Goal: Navigation & Orientation: Find specific page/section

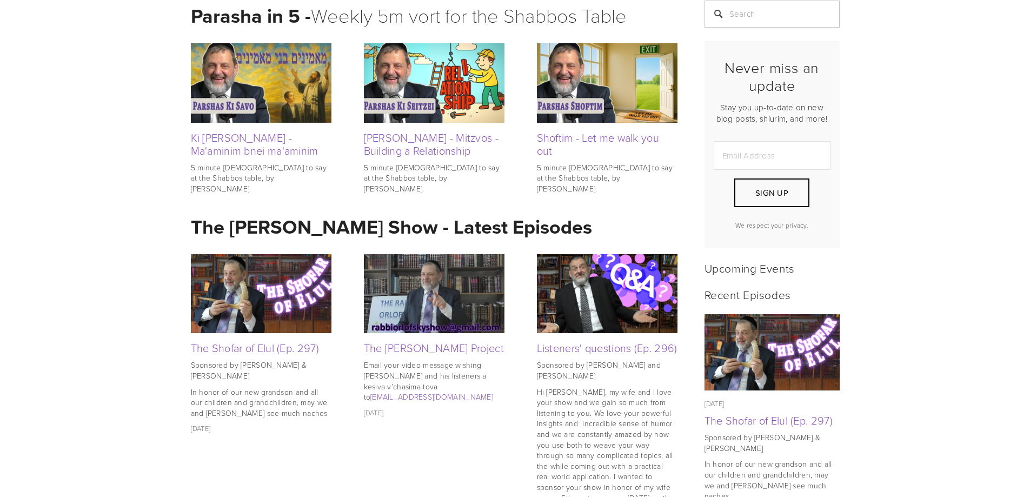
scroll to position [246, 0]
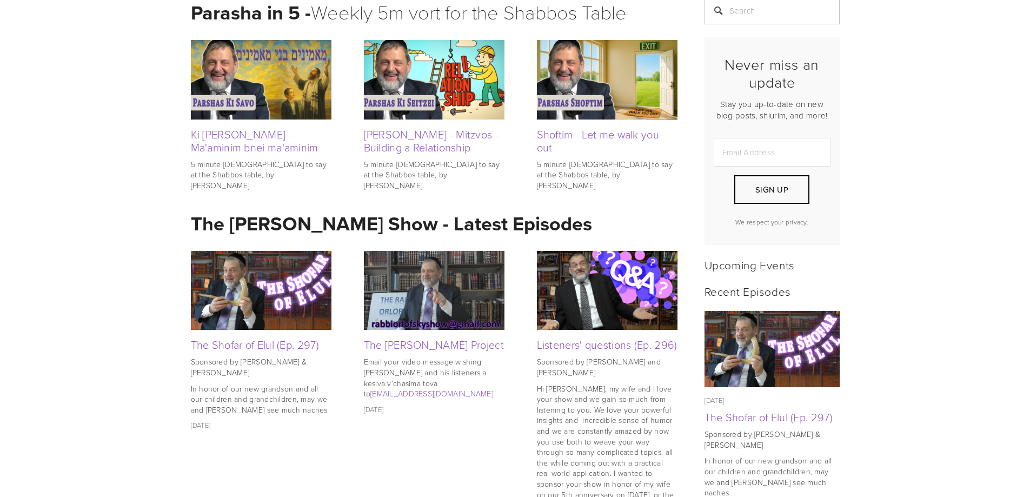
click at [788, 262] on h2 "Upcoming Events" at bounding box center [771, 265] width 135 height 14
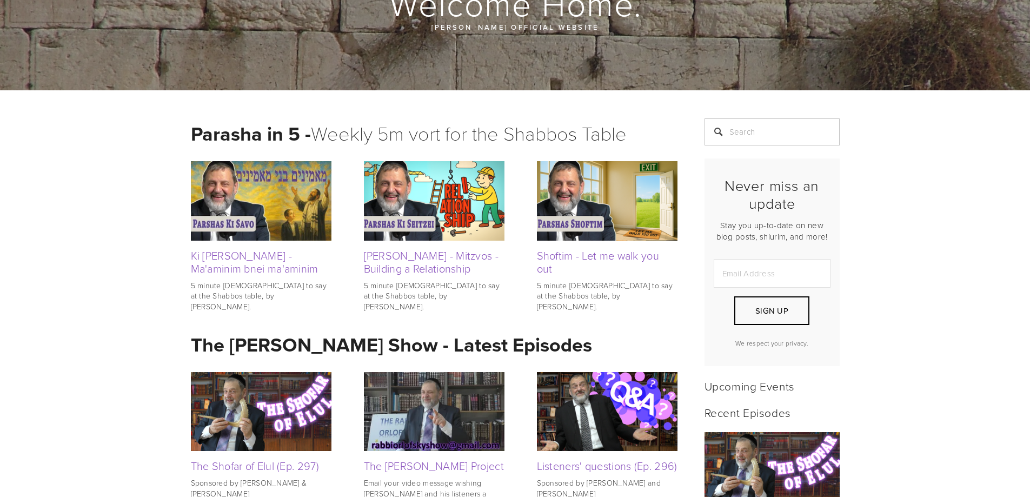
scroll to position [0, 0]
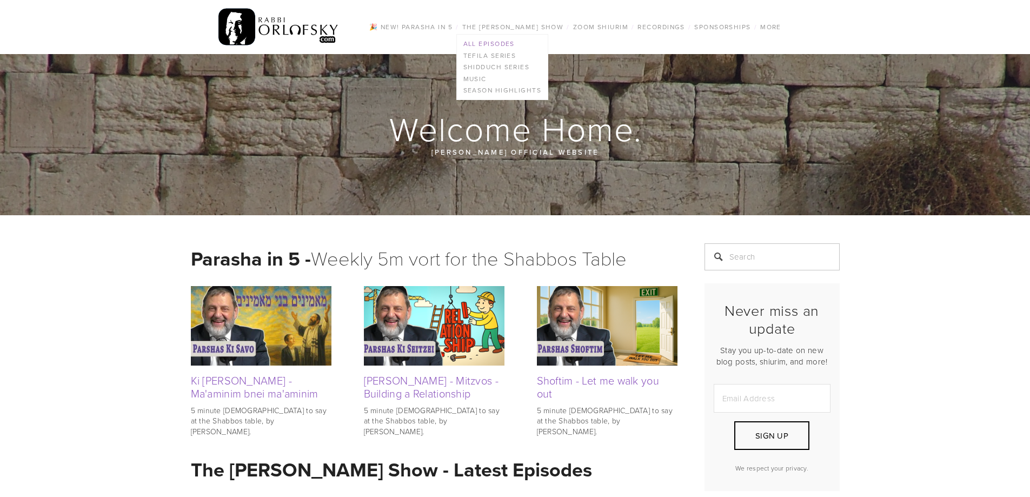
click at [502, 44] on link "All Episodes" at bounding box center [502, 44] width 91 height 12
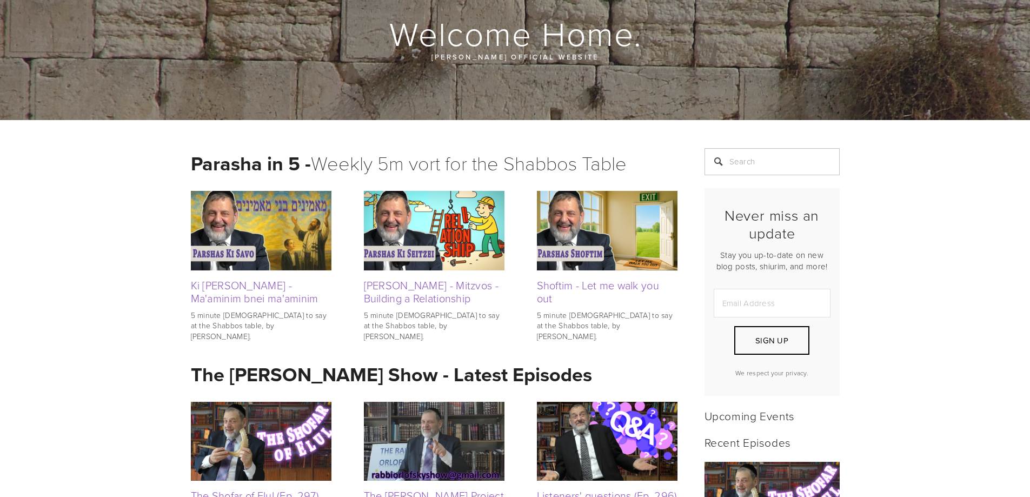
scroll to position [108, 0]
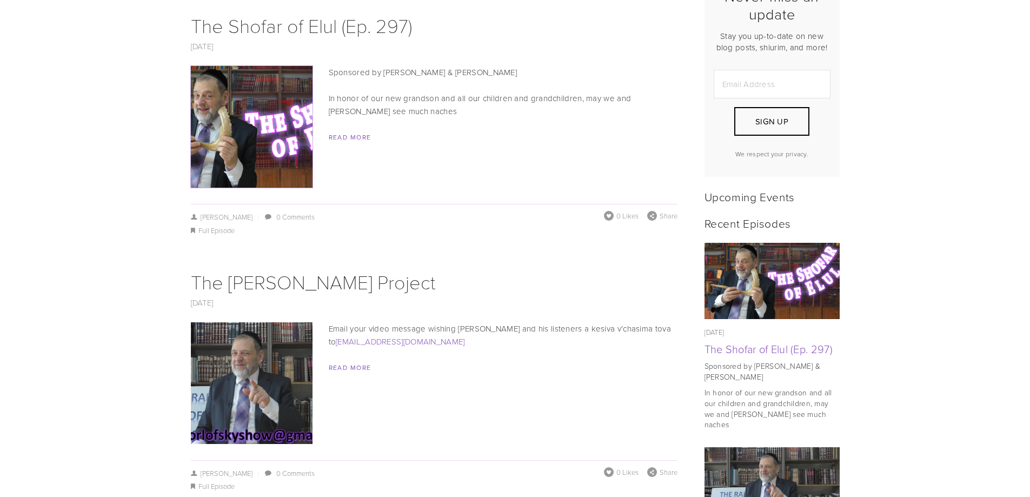
scroll to position [324, 0]
